Goal: Information Seeking & Learning: Learn about a topic

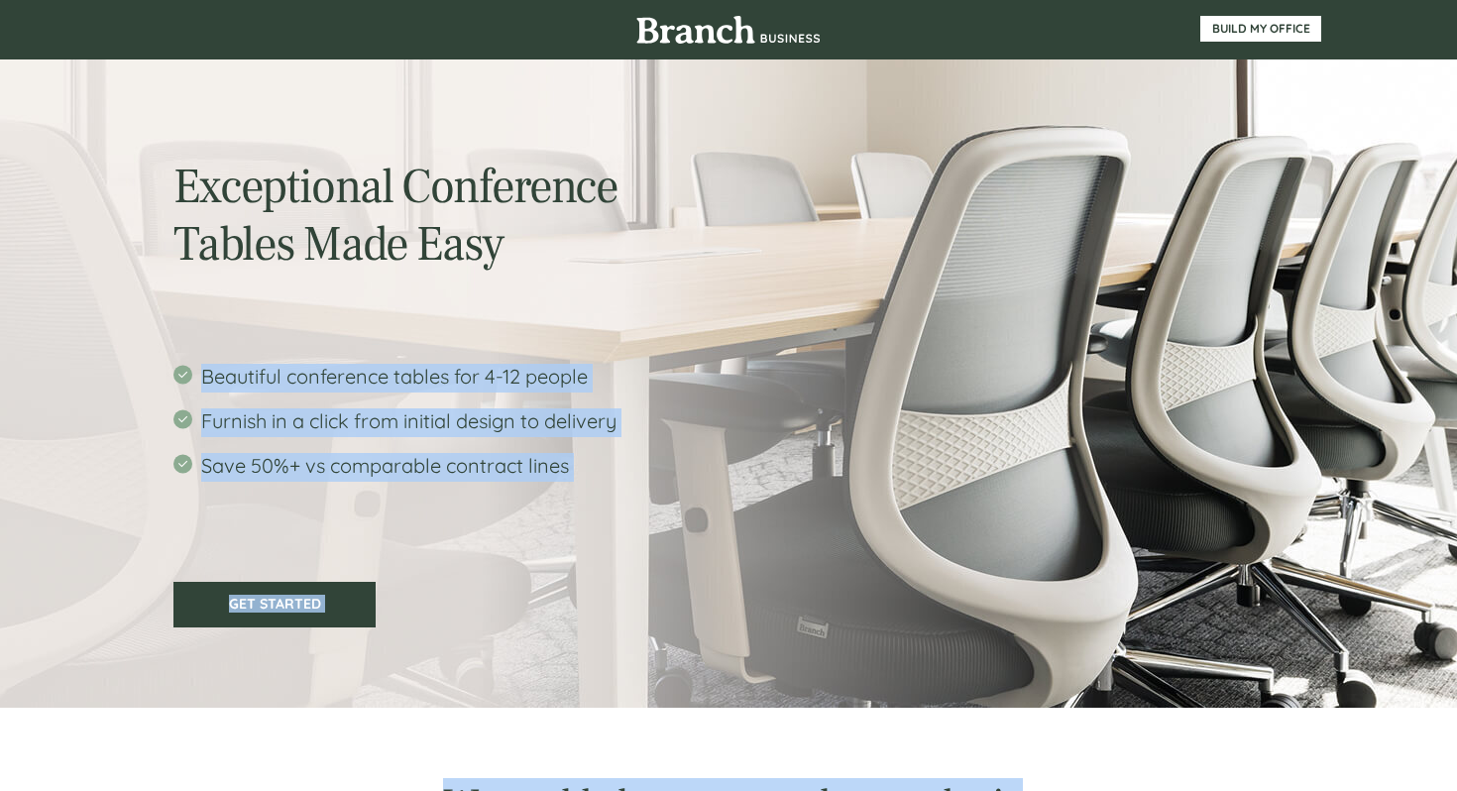
drag, startPoint x: 508, startPoint y: 252, endPoint x: 171, endPoint y: 201, distance: 340.7
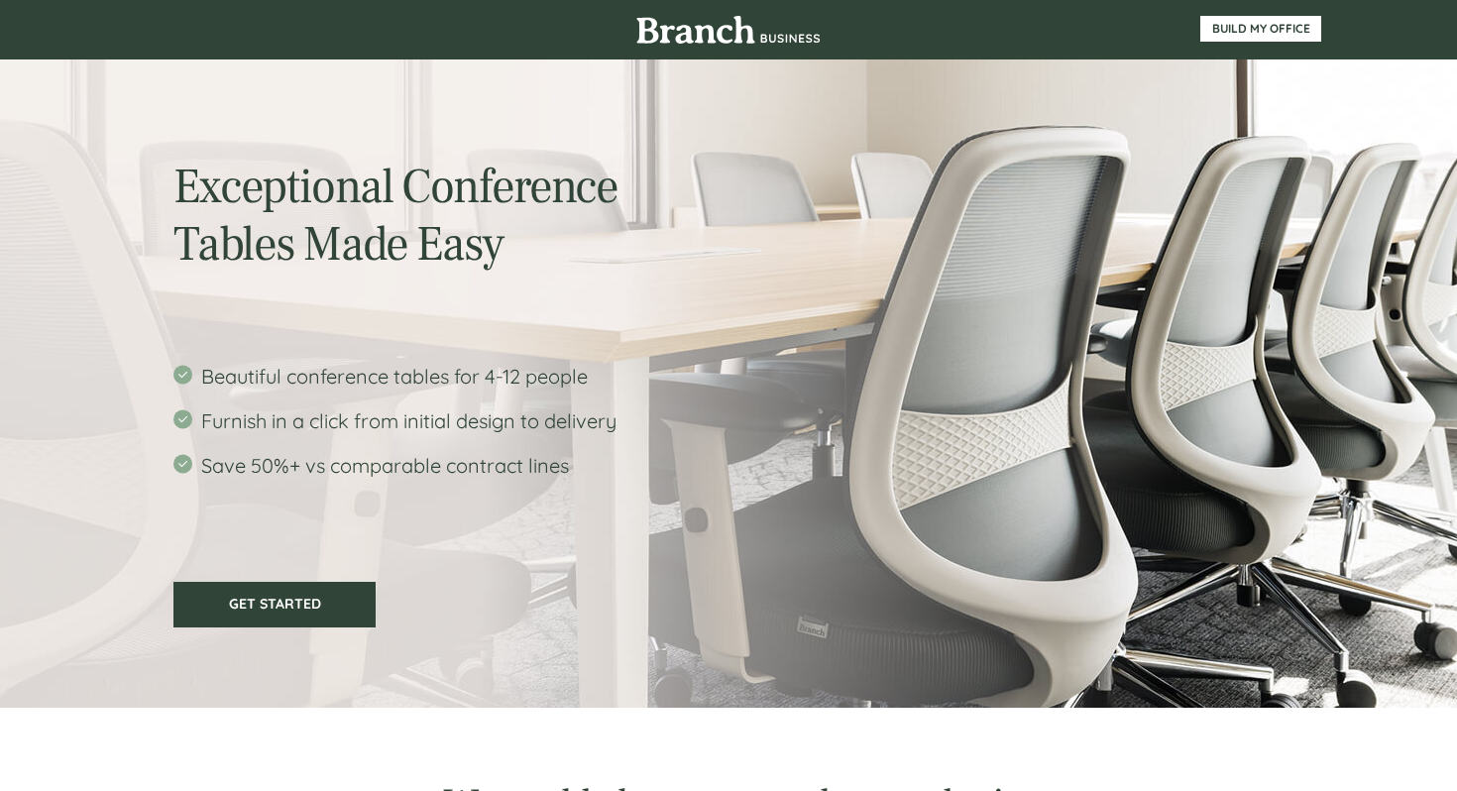
click at [539, 464] on span "Save 50%+ vs comparable contract lines" at bounding box center [385, 465] width 368 height 25
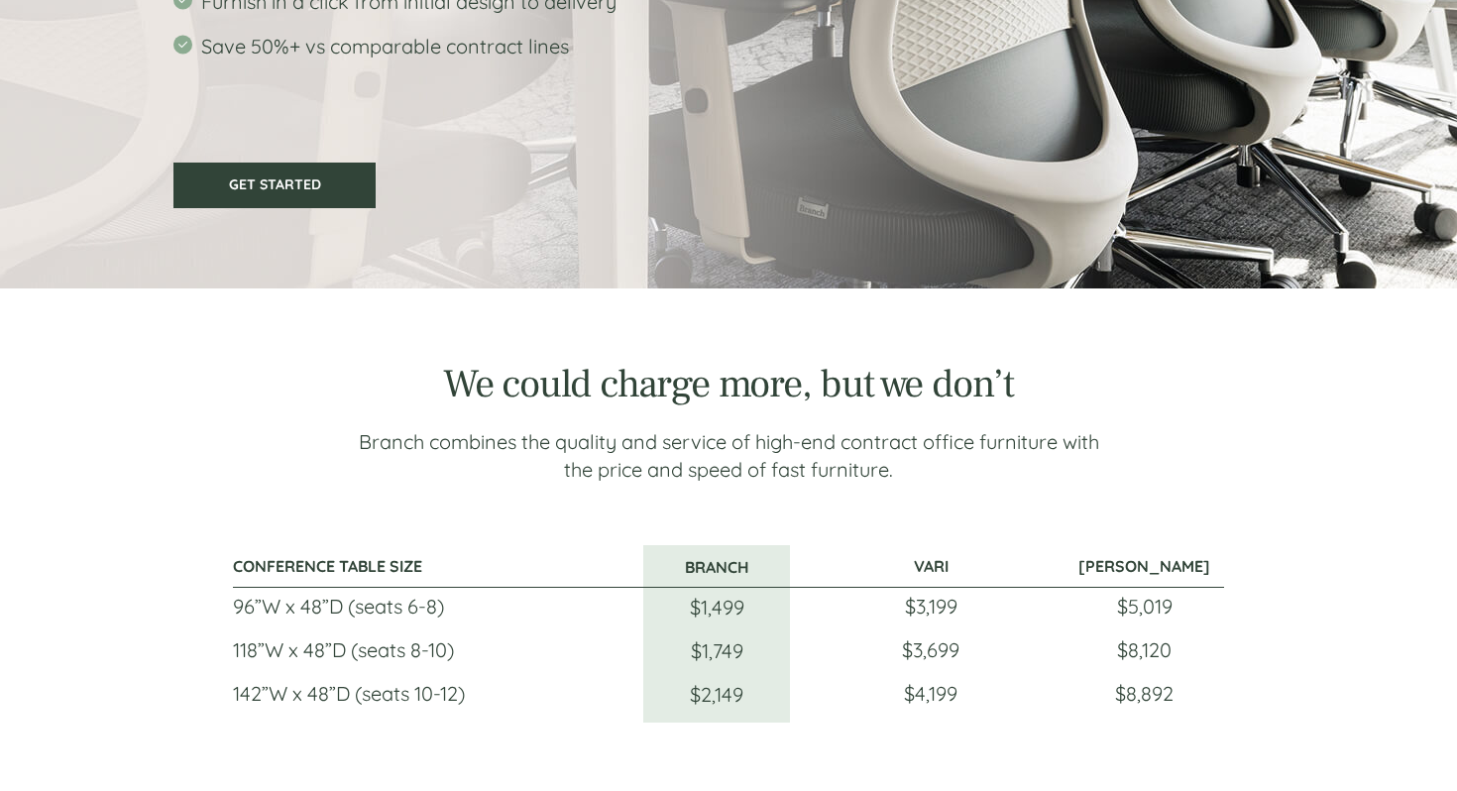
scroll to position [422, 0]
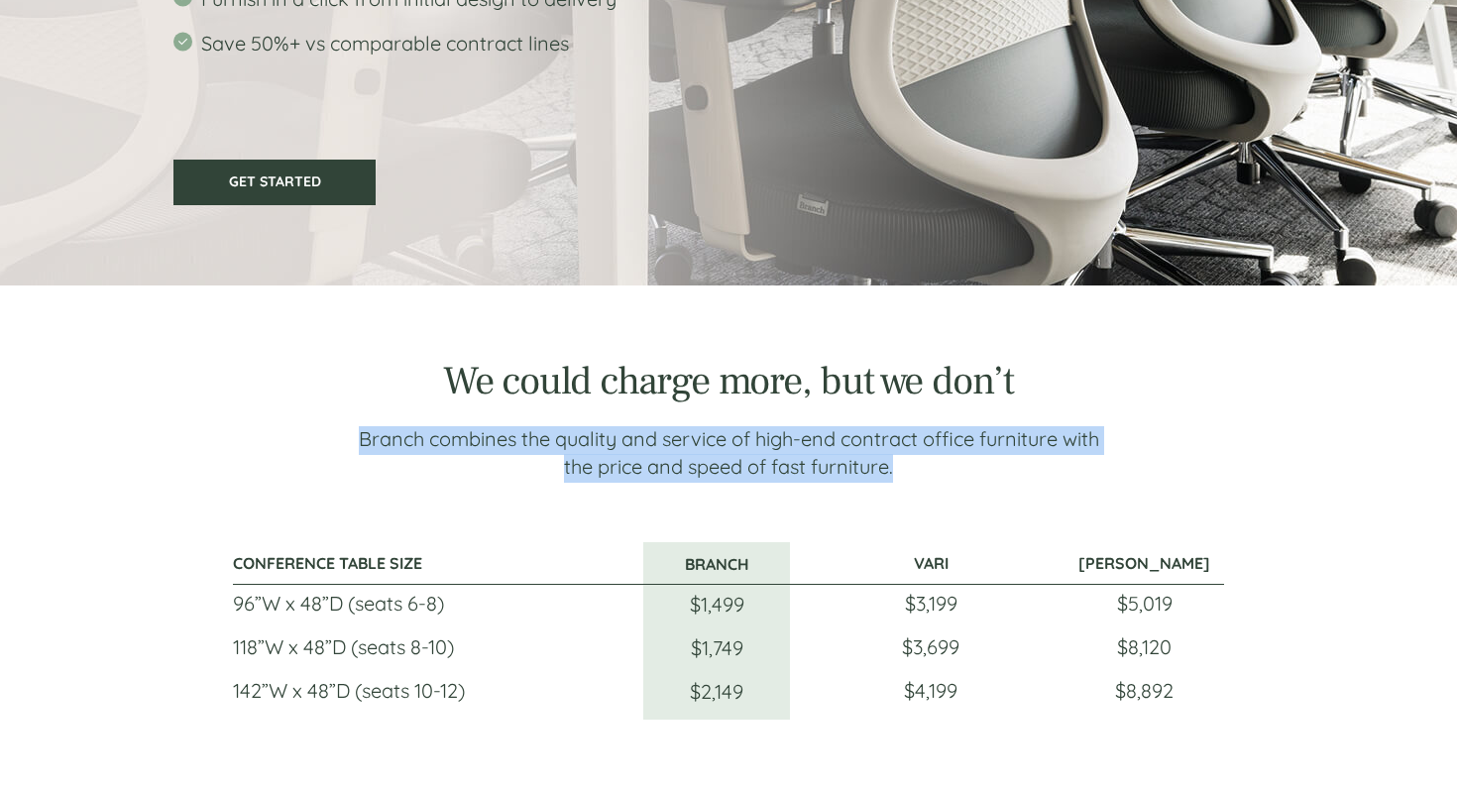
drag, startPoint x: 897, startPoint y: 467, endPoint x: 357, endPoint y: 449, distance: 540.3
click at [357, 449] on p "Branch combines the quality and service of high-end contract office furniture w…" at bounding box center [728, 454] width 757 height 55
copy span "Branch combines the quality and service of high-end contract office furniture w…"
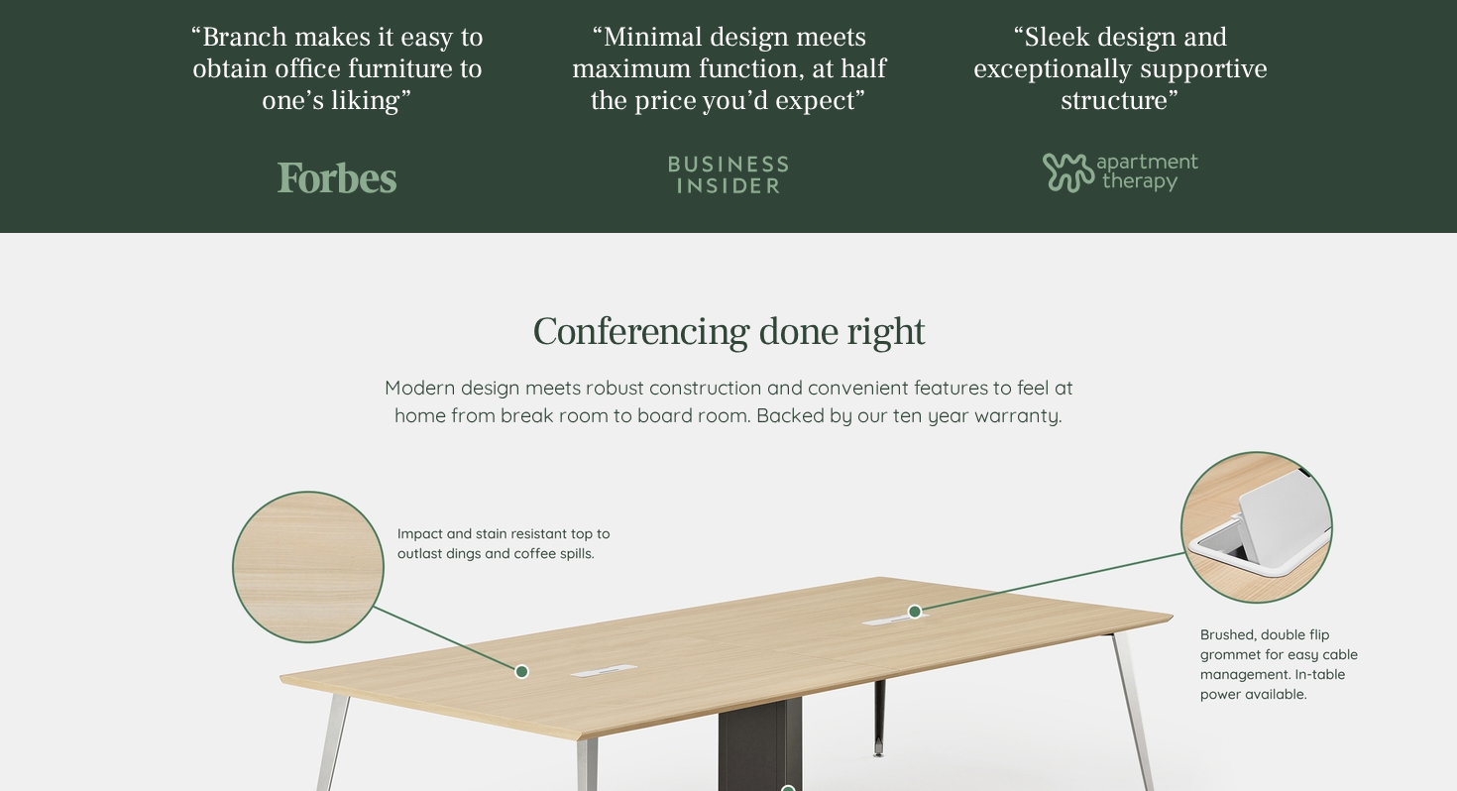
scroll to position [1286, 0]
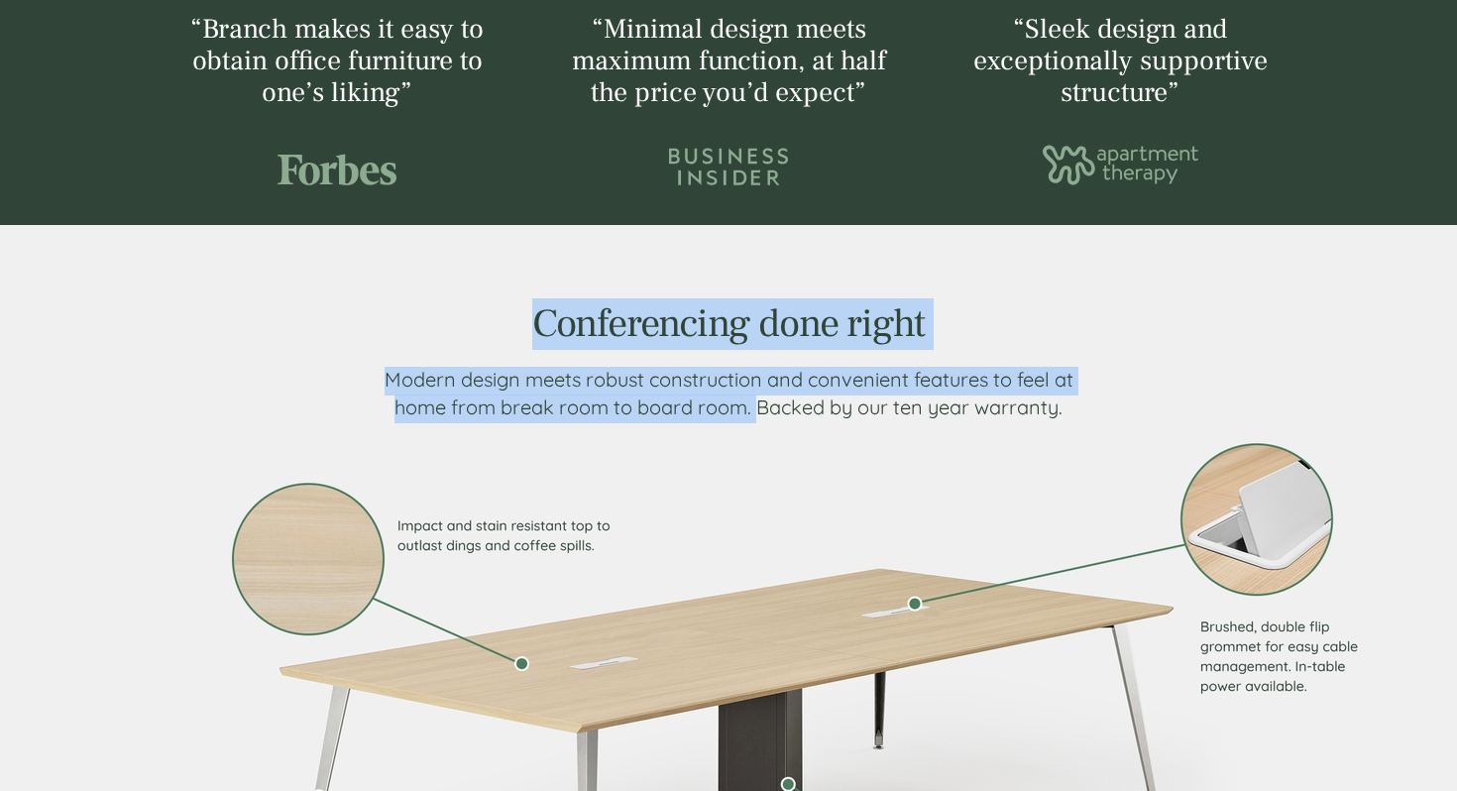
drag, startPoint x: 753, startPoint y: 410, endPoint x: 377, endPoint y: 374, distance: 378.3
click at [377, 374] on div "Conferencing done right Modern design meets robust construction and convenient …" at bounding box center [729, 362] width 764 height 117
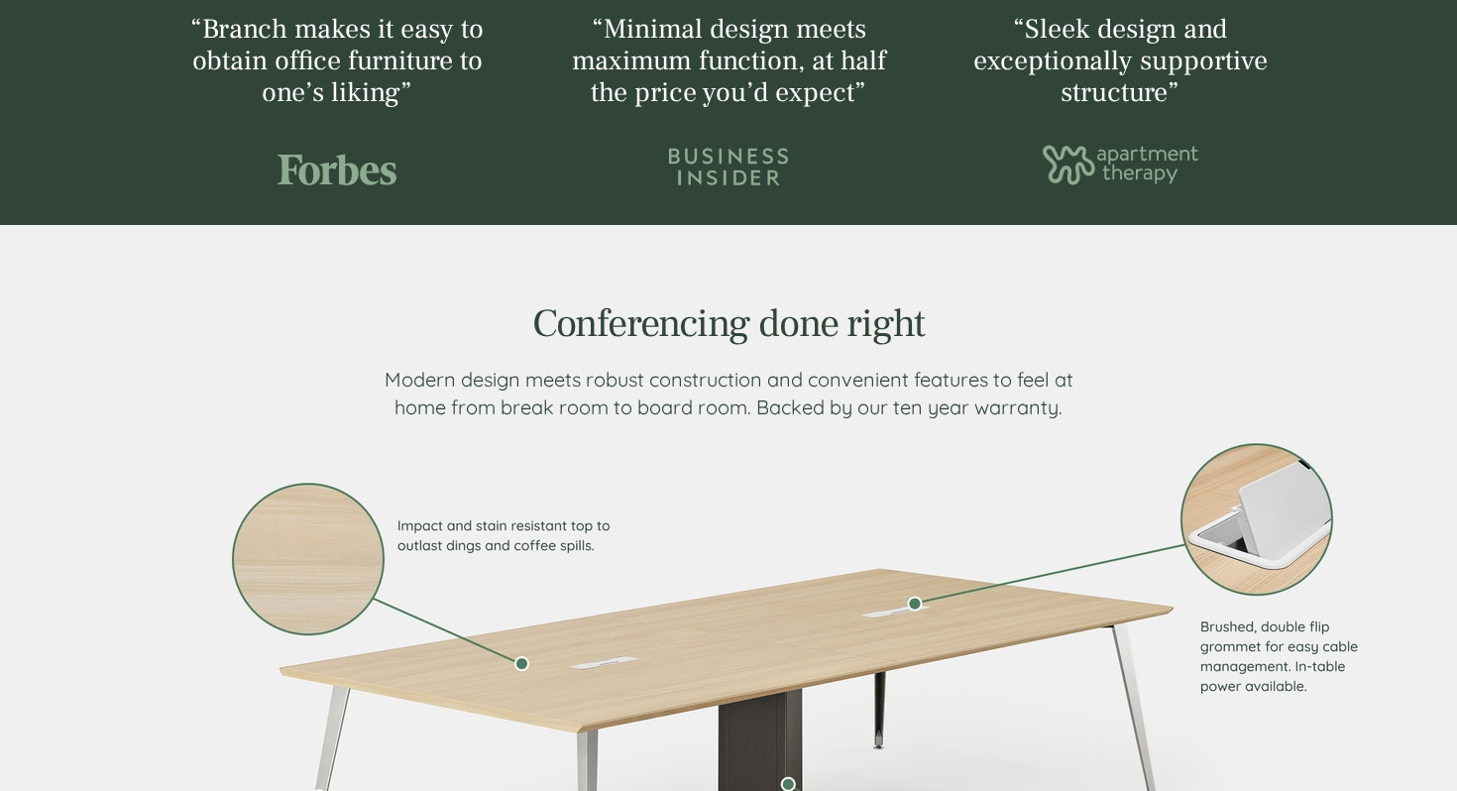
click at [452, 389] on span "Modern design meets robust construction and convenient features to feel at home…" at bounding box center [728, 393] width 689 height 53
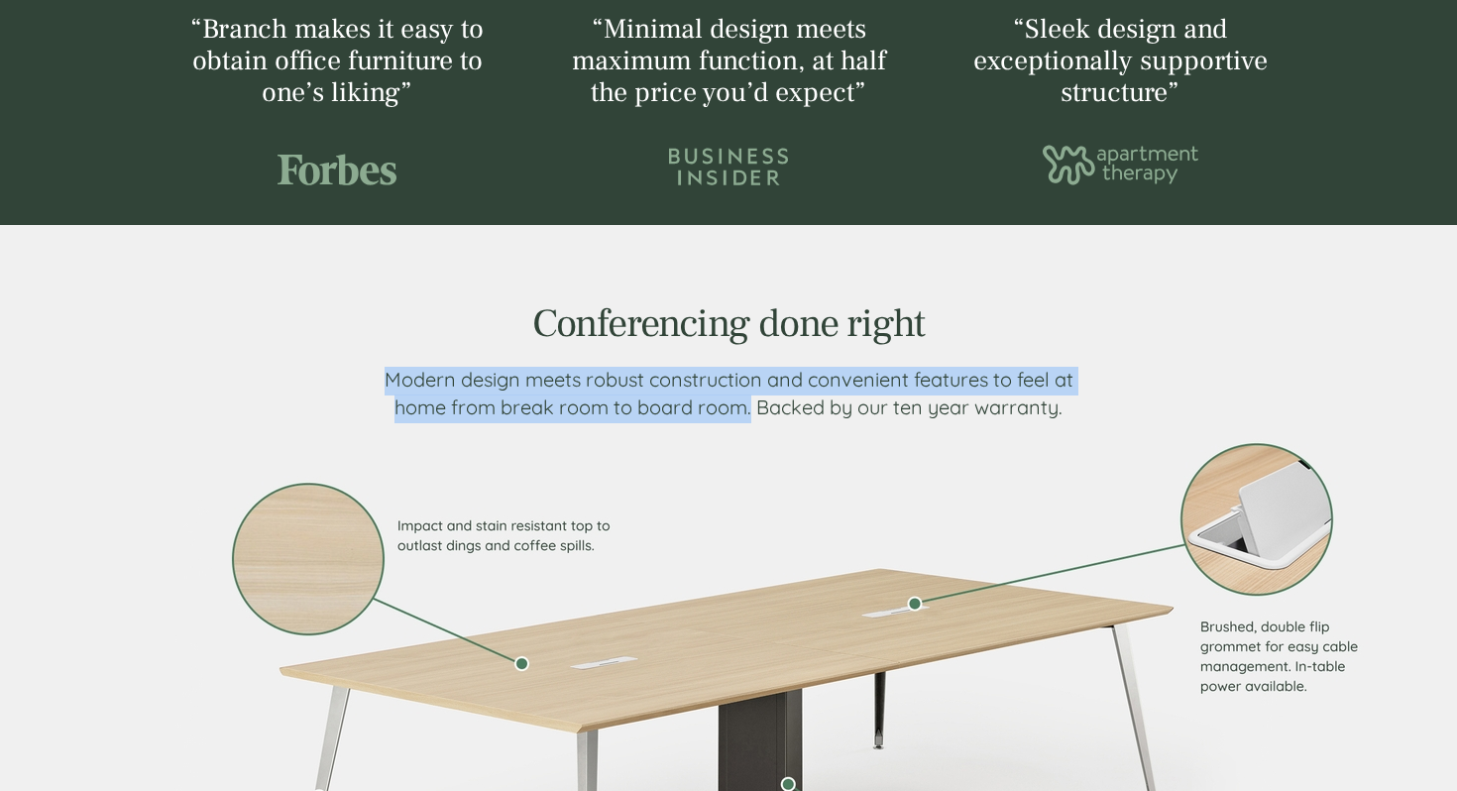
drag, startPoint x: 751, startPoint y: 409, endPoint x: 382, endPoint y: 391, distance: 370.0
click at [382, 391] on p "Modern design meets robust construction and convenient features to feel at home…" at bounding box center [729, 395] width 701 height 55
copy span "Modern design meets robust construction and convenient features to feel at home…"
